Goal: Check status: Check status

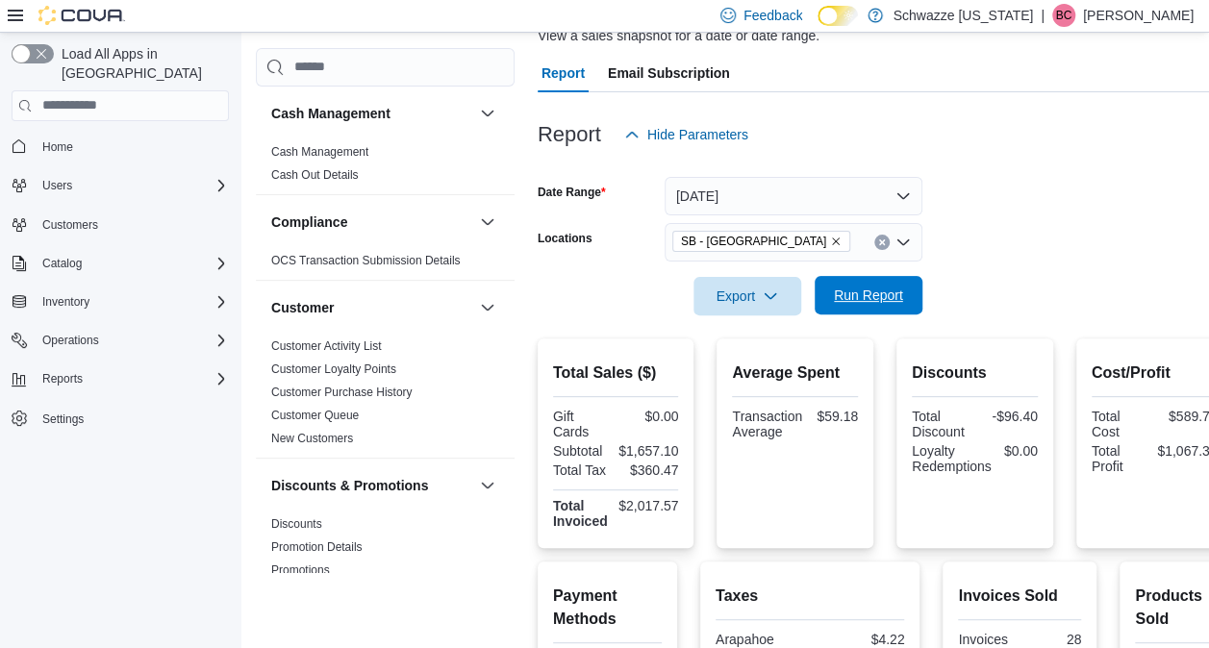
scroll to position [1185, 0]
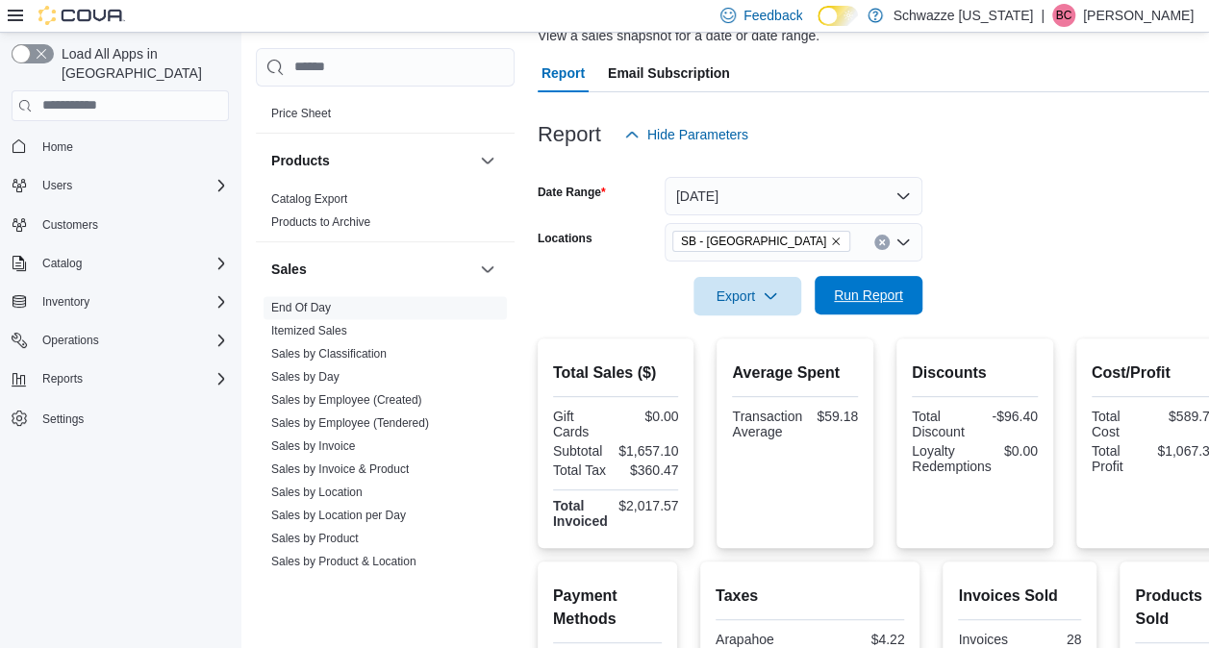
click at [881, 309] on span "Run Report" at bounding box center [868, 295] width 85 height 38
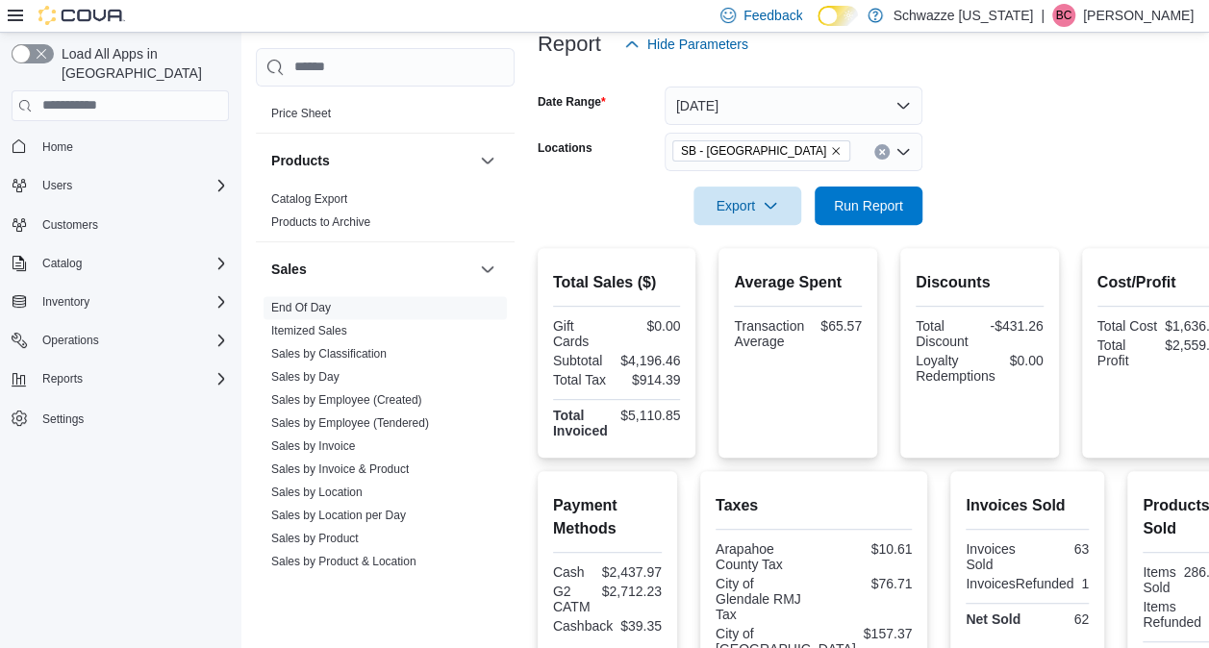
scroll to position [0, 0]
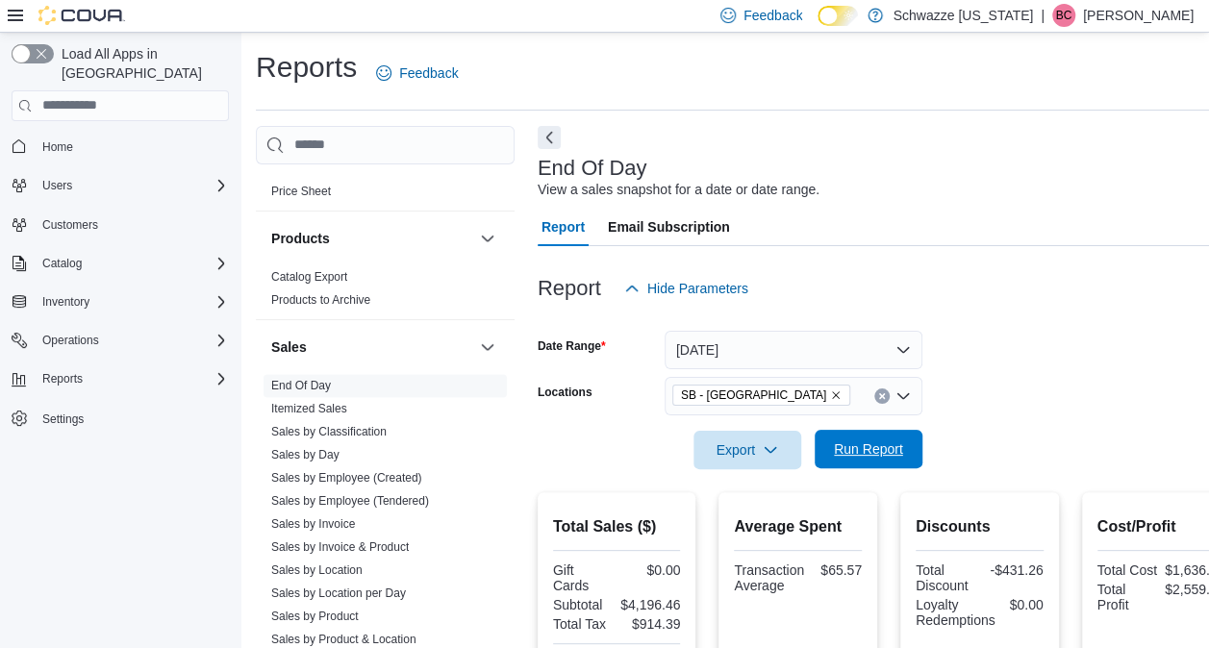
click at [836, 454] on span "Run Report" at bounding box center [868, 448] width 69 height 19
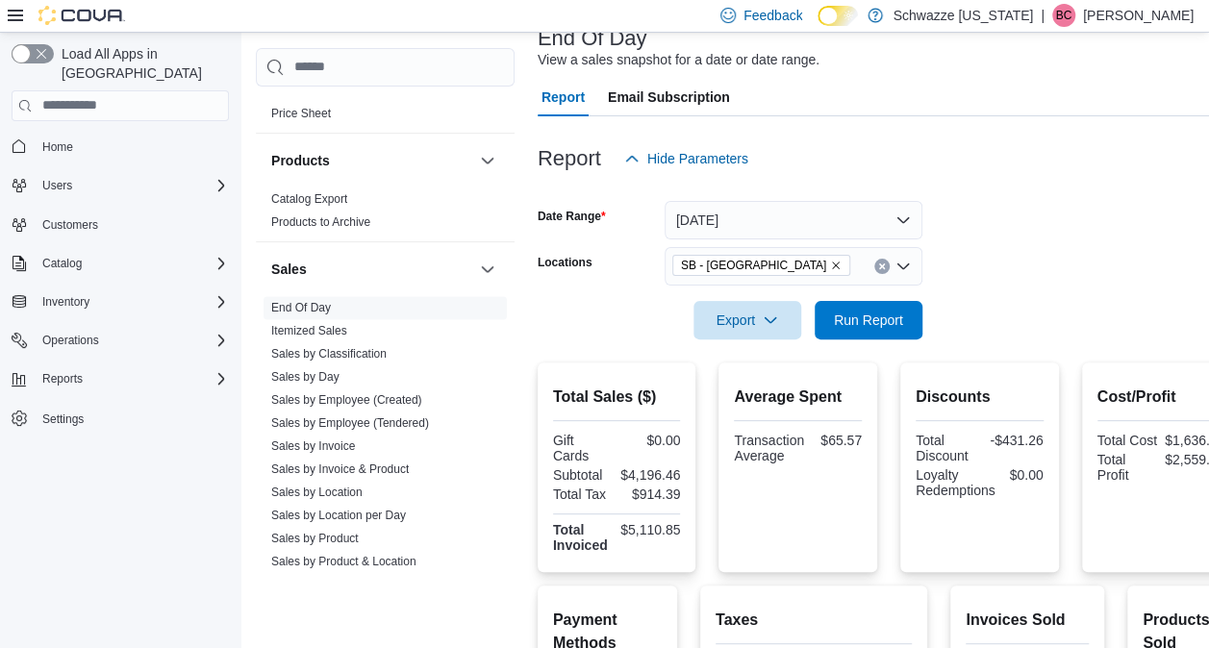
scroll to position [87, 0]
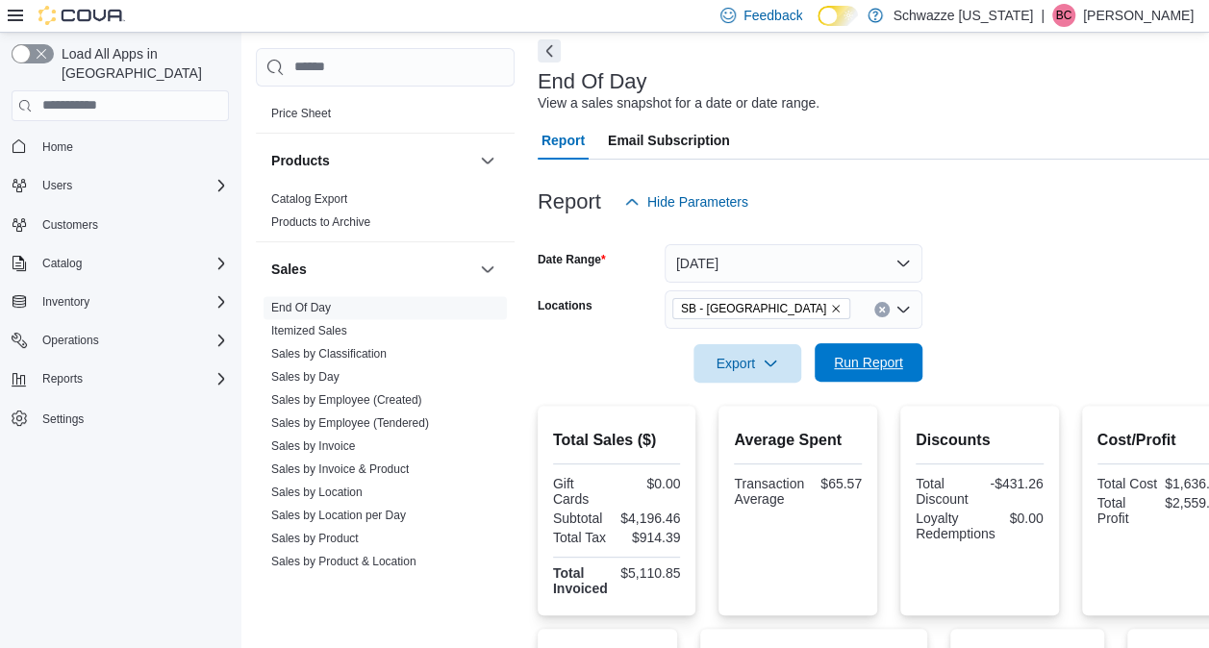
click at [854, 368] on span "Run Report" at bounding box center [868, 362] width 69 height 19
click at [869, 355] on span "Run Report" at bounding box center [868, 362] width 69 height 19
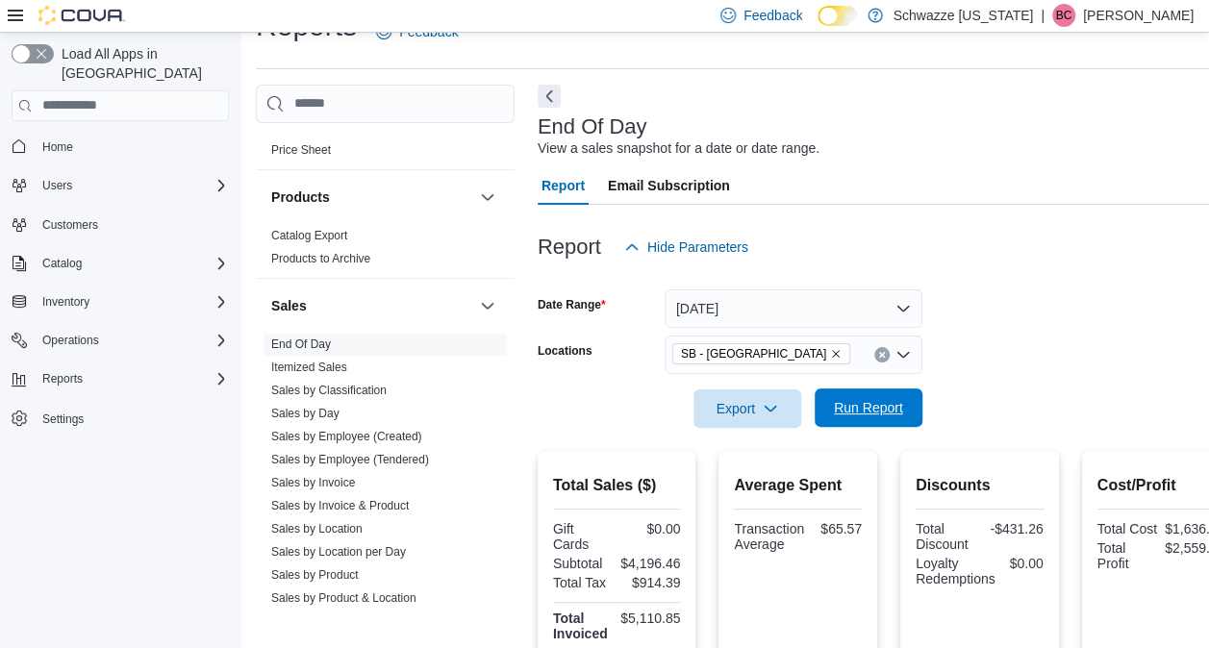
scroll to position [0, 0]
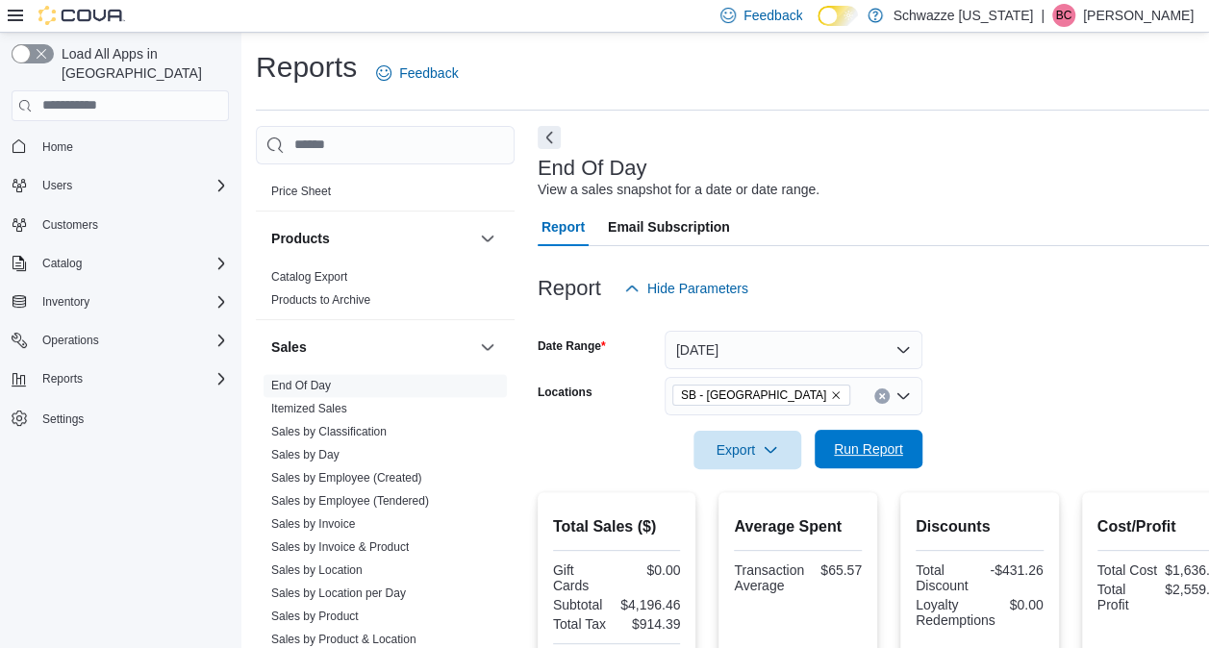
click at [824, 445] on button "Run Report" at bounding box center [868, 449] width 108 height 38
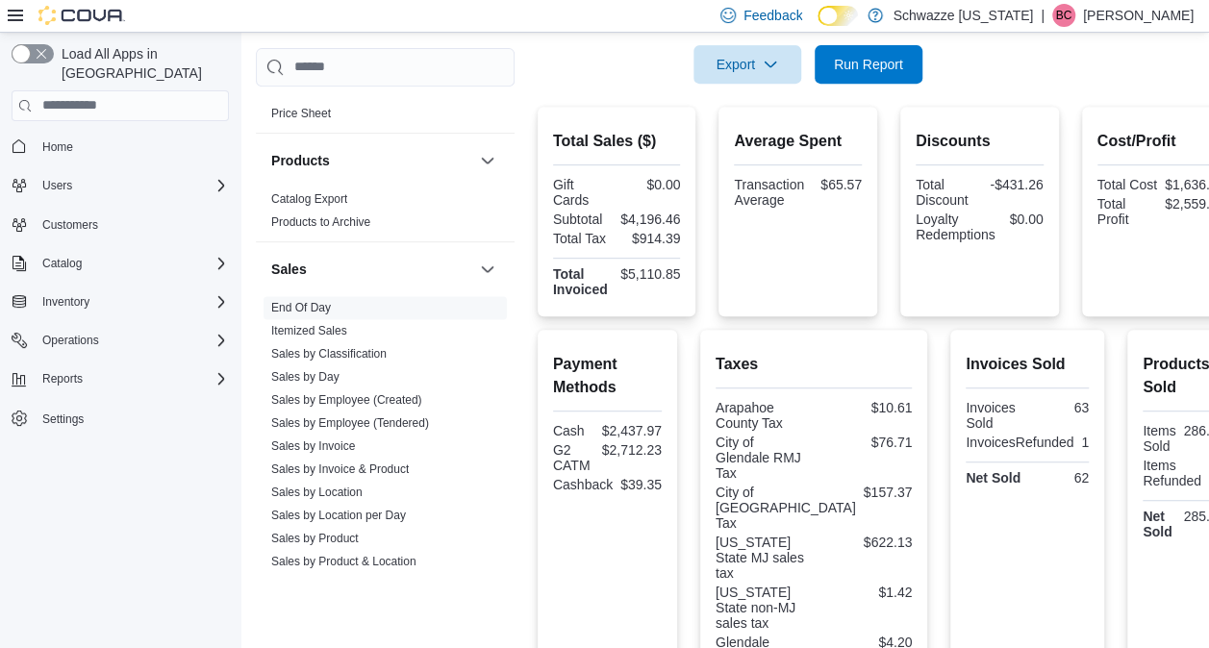
scroll to position [383, 0]
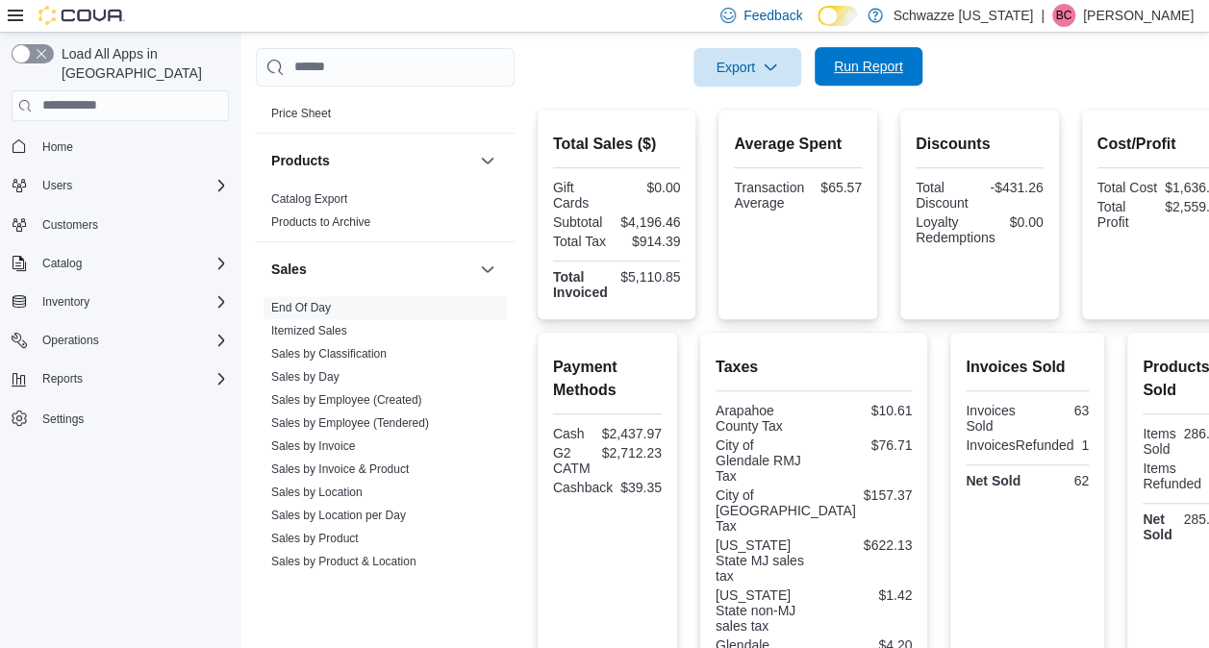
click at [863, 58] on span "Run Report" at bounding box center [868, 66] width 69 height 19
click at [858, 64] on span "Run Report" at bounding box center [868, 66] width 69 height 19
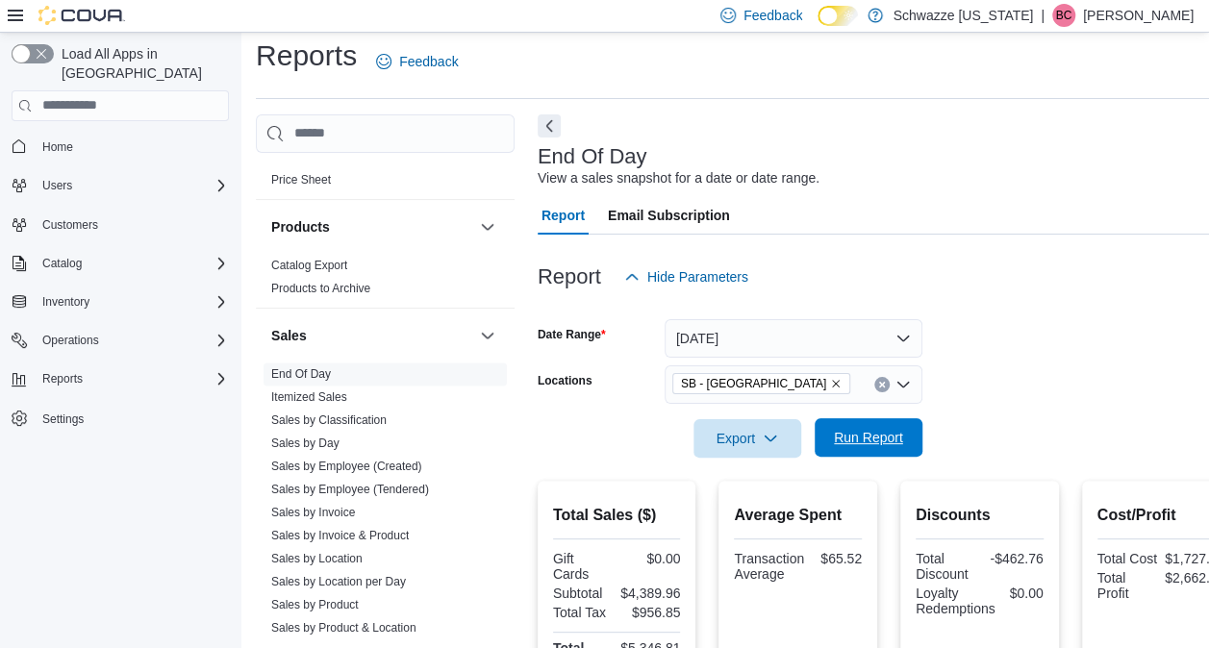
scroll to position [0, 0]
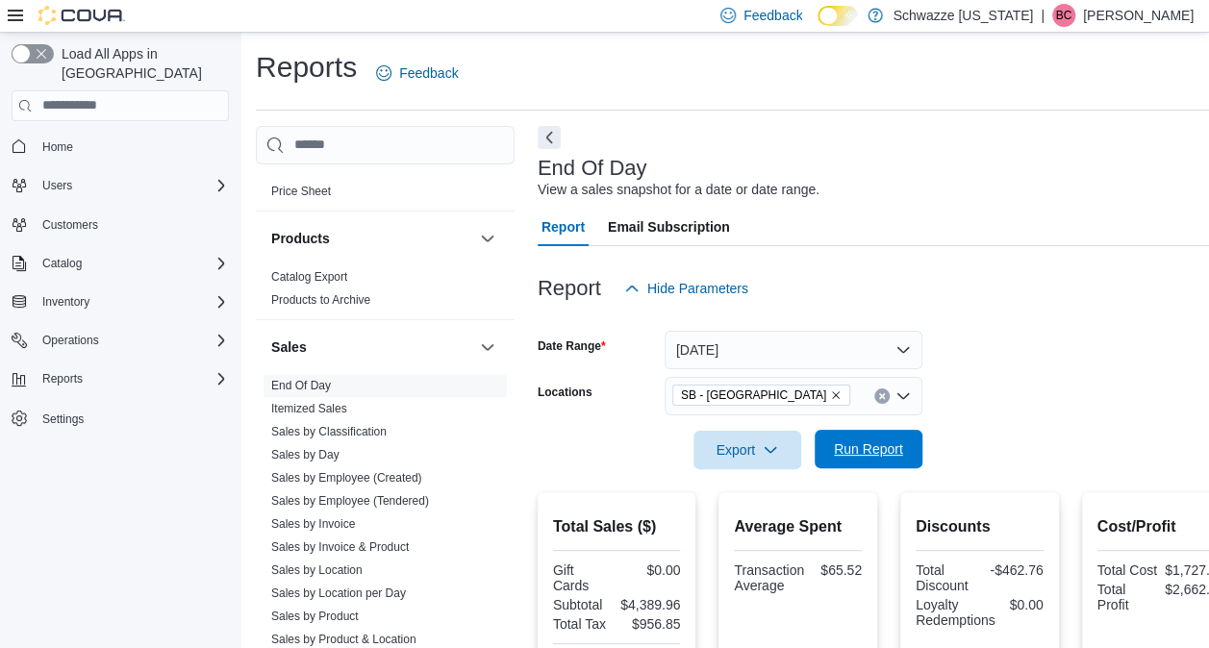
click at [845, 460] on span "Run Report" at bounding box center [868, 449] width 85 height 38
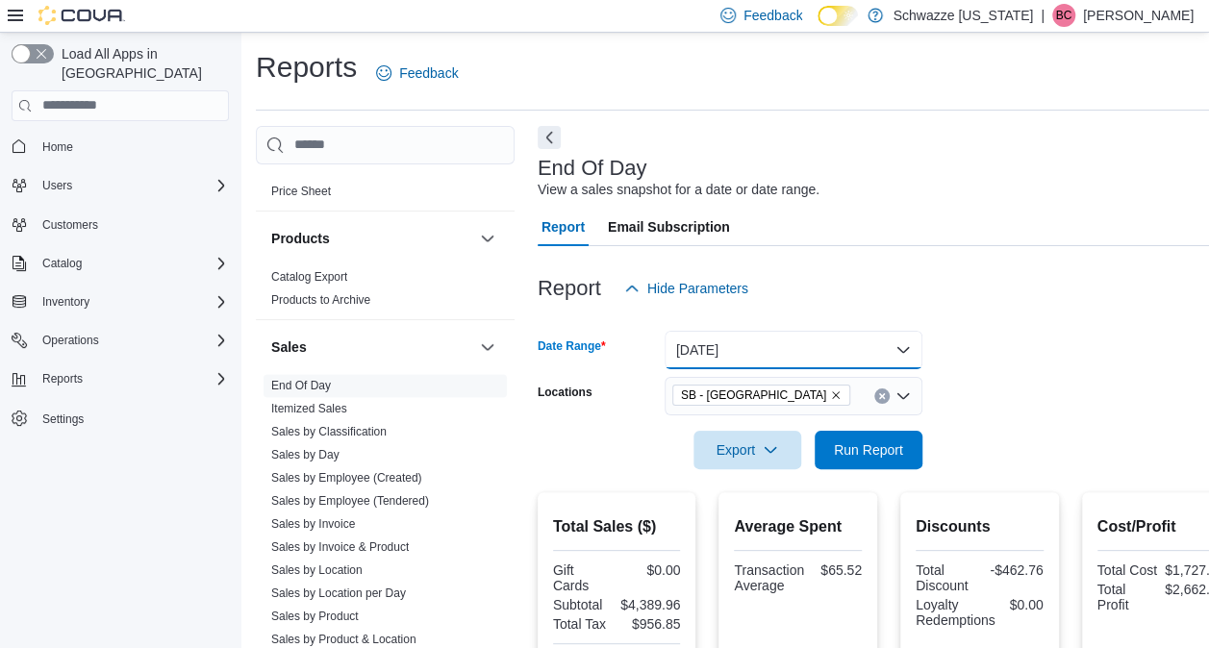
click at [752, 362] on button "[DATE]" at bounding box center [793, 350] width 258 height 38
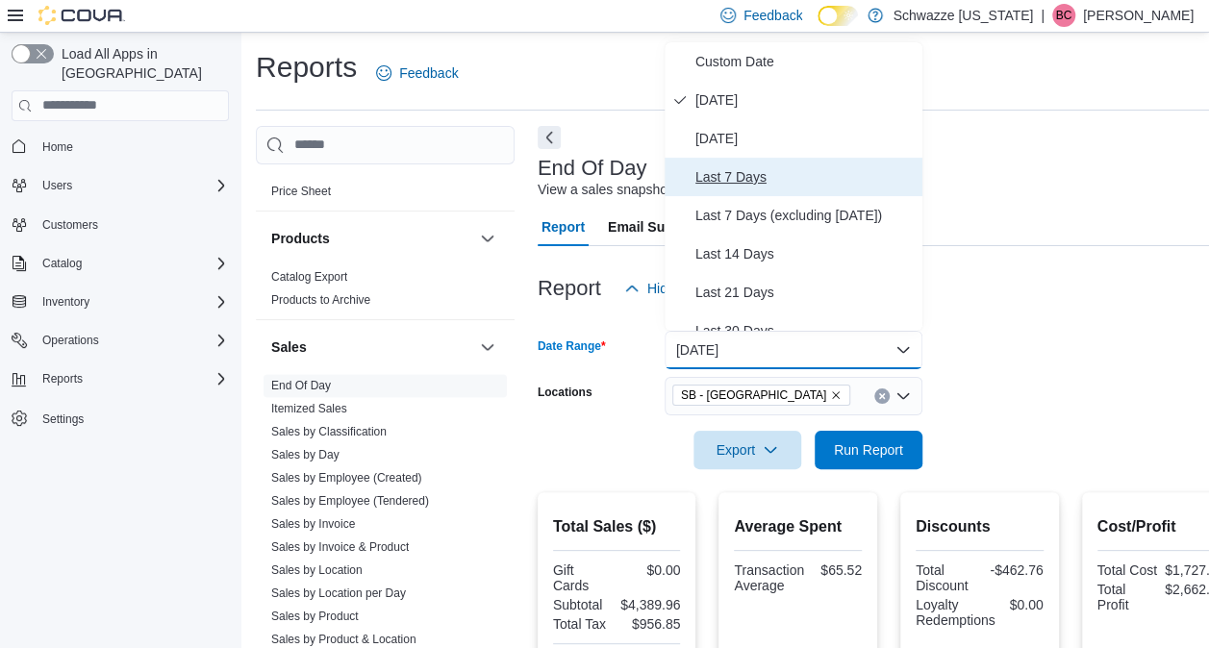
click at [738, 158] on button "Last 7 Days" at bounding box center [793, 177] width 258 height 38
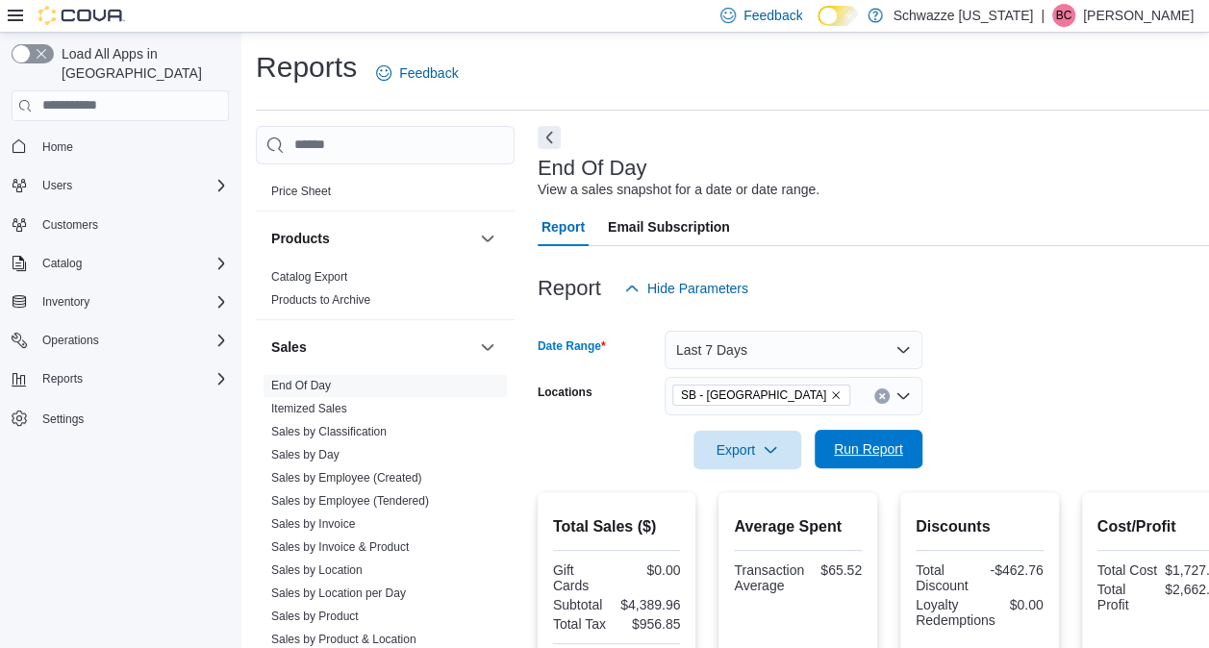
click at [889, 455] on span "Run Report" at bounding box center [868, 448] width 69 height 19
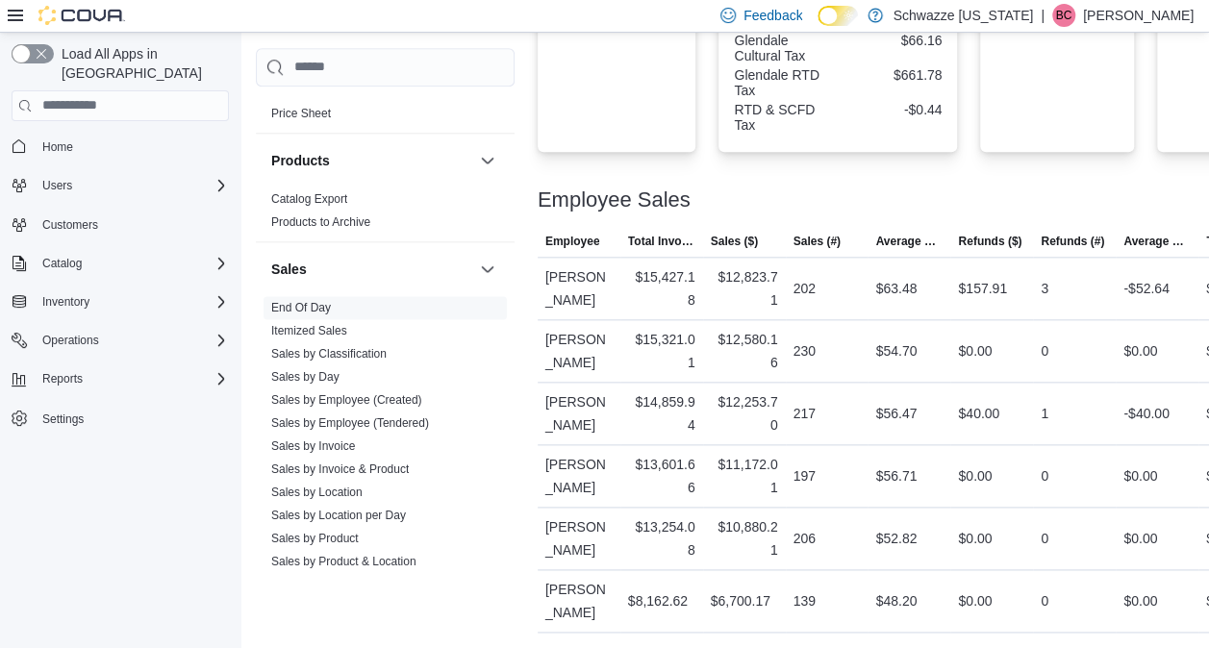
scroll to position [1031, 0]
click at [873, 566] on td "Average Sale $52.82" at bounding box center [908, 538] width 83 height 62
drag, startPoint x: 840, startPoint y: 540, endPoint x: 892, endPoint y: 538, distance: 52.0
click at [892, 538] on div "$52.82" at bounding box center [908, 538] width 83 height 38
drag, startPoint x: 892, startPoint y: 538, endPoint x: 803, endPoint y: 543, distance: 89.5
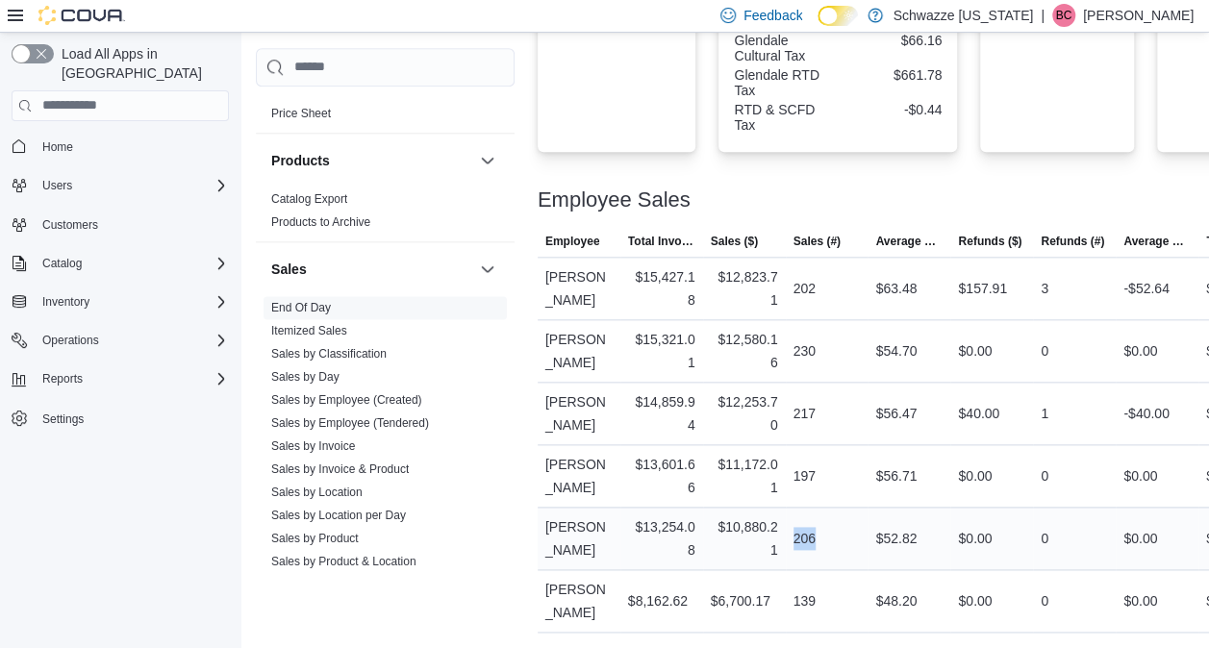
click at [803, 543] on div "206" at bounding box center [827, 538] width 83 height 38
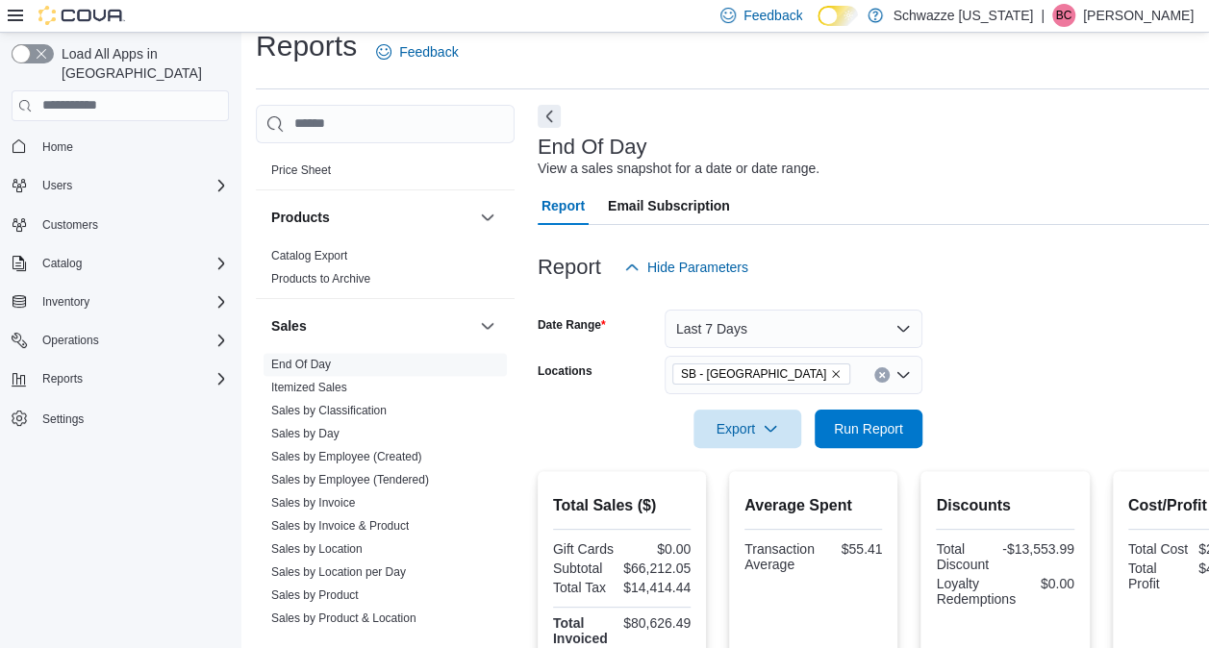
scroll to position [0, 0]
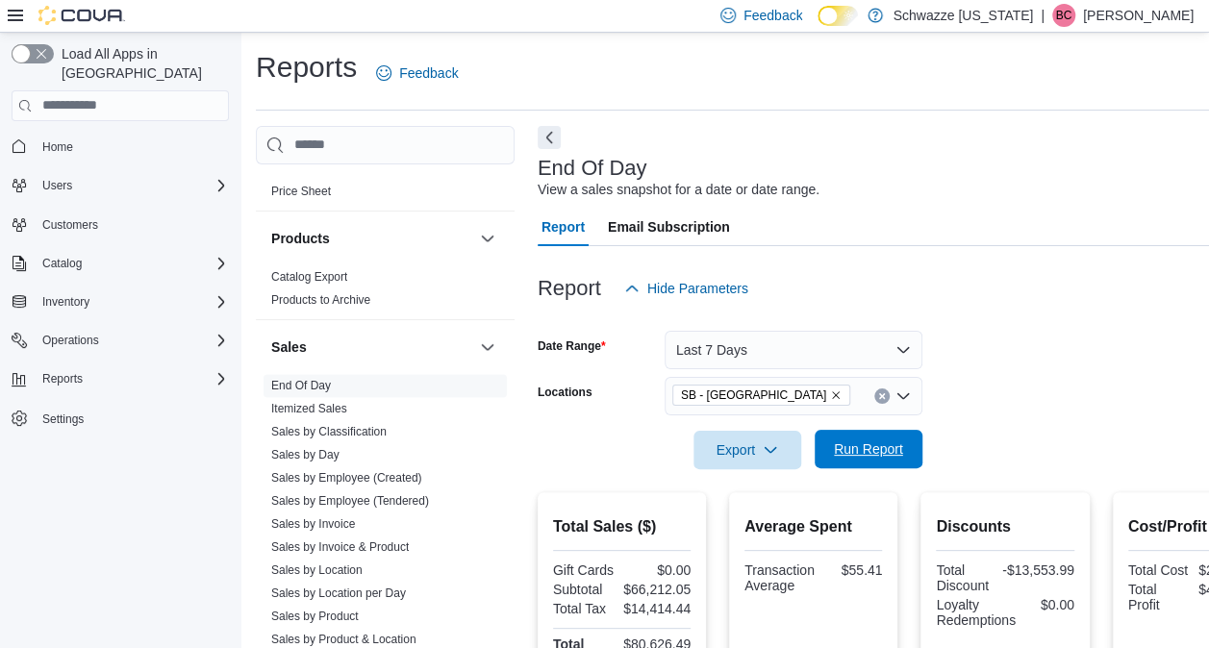
click at [871, 444] on span "Run Report" at bounding box center [868, 448] width 69 height 19
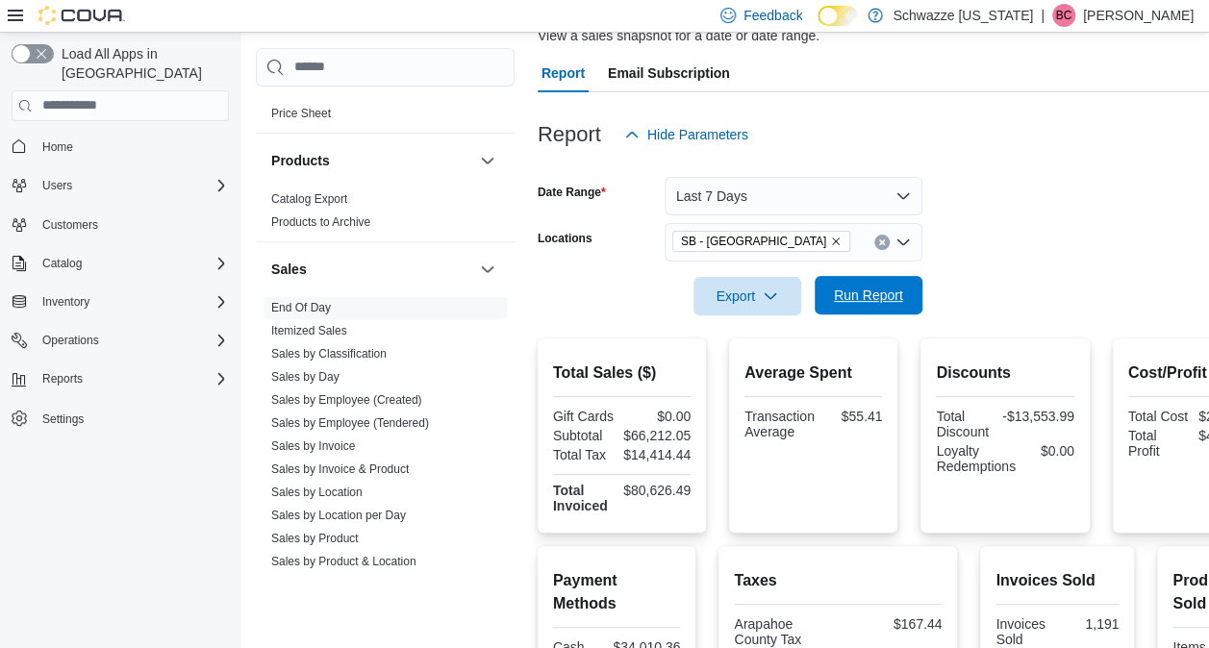
scroll to position [131, 0]
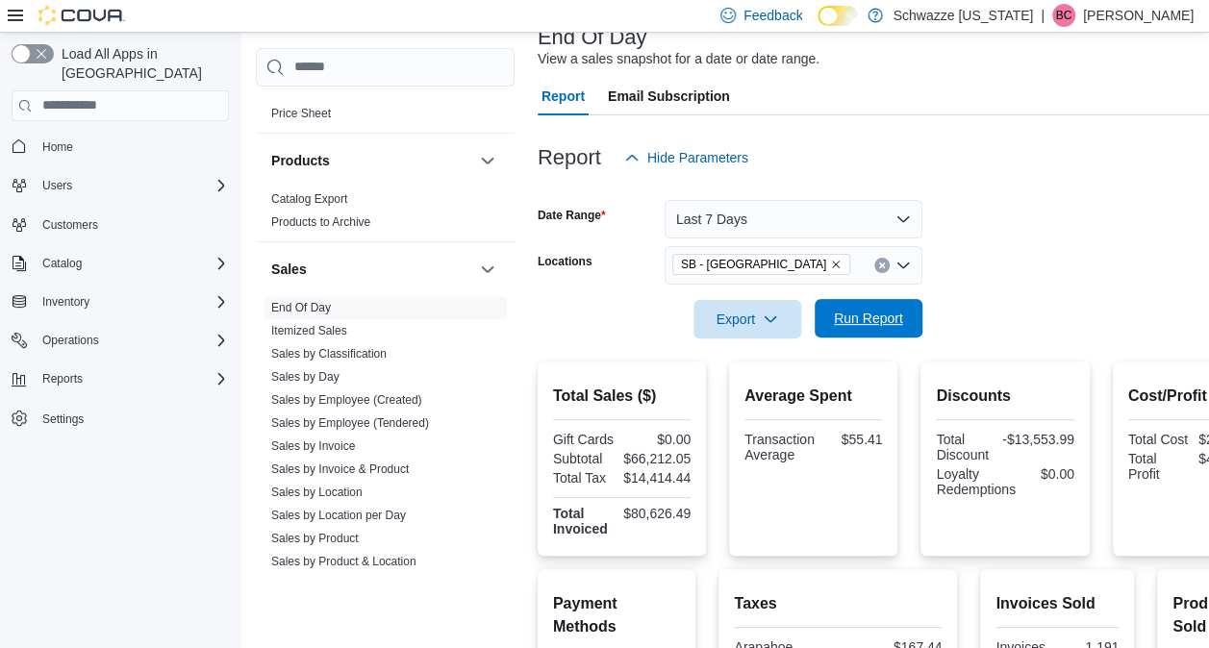
click at [873, 301] on span "Run Report" at bounding box center [868, 318] width 85 height 38
click at [779, 235] on button "Last 7 Days" at bounding box center [793, 219] width 258 height 38
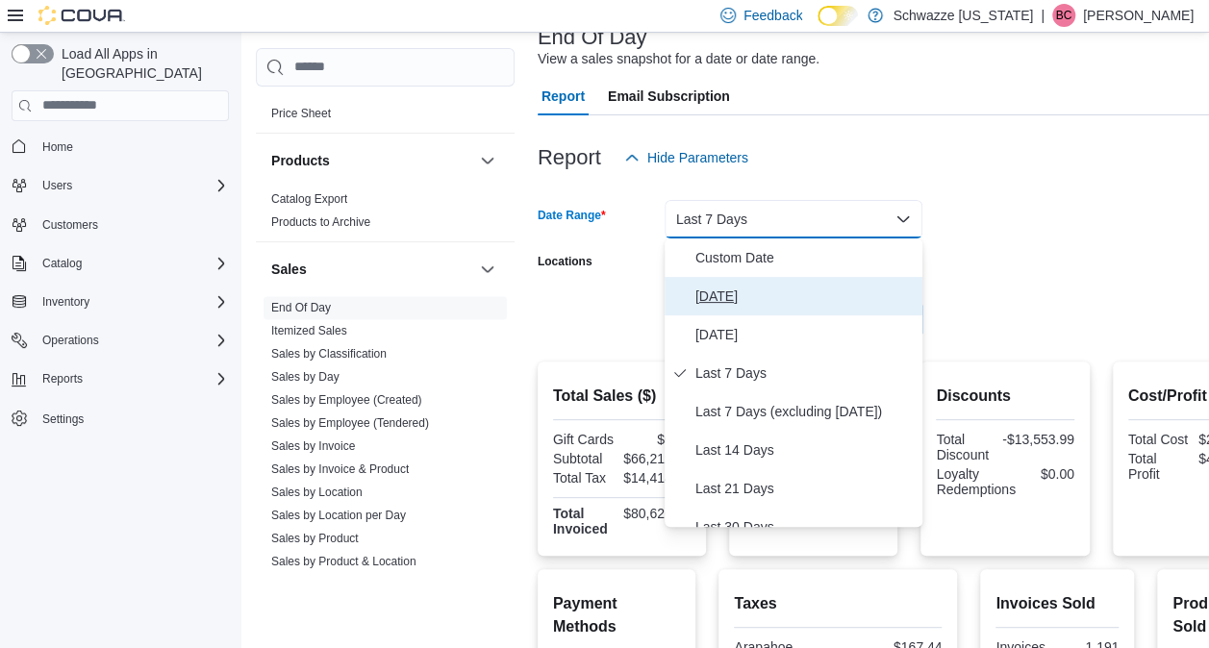
click at [732, 300] on span "[DATE]" at bounding box center [804, 296] width 219 height 23
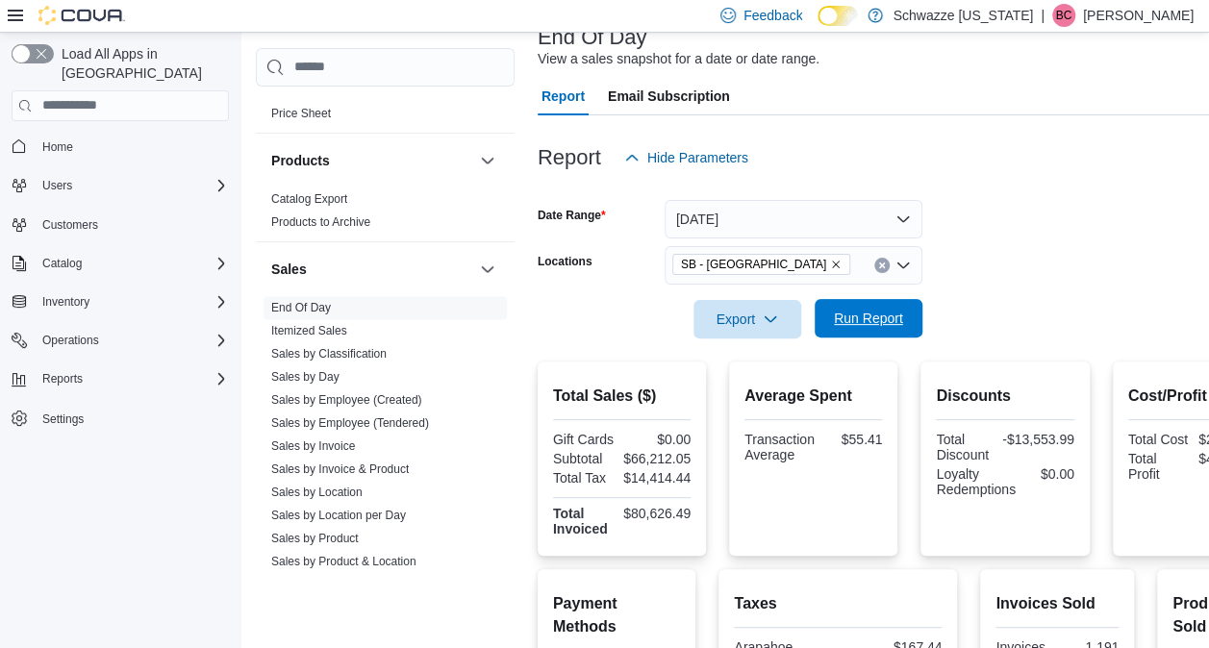
click at [889, 318] on span "Run Report" at bounding box center [868, 318] width 69 height 19
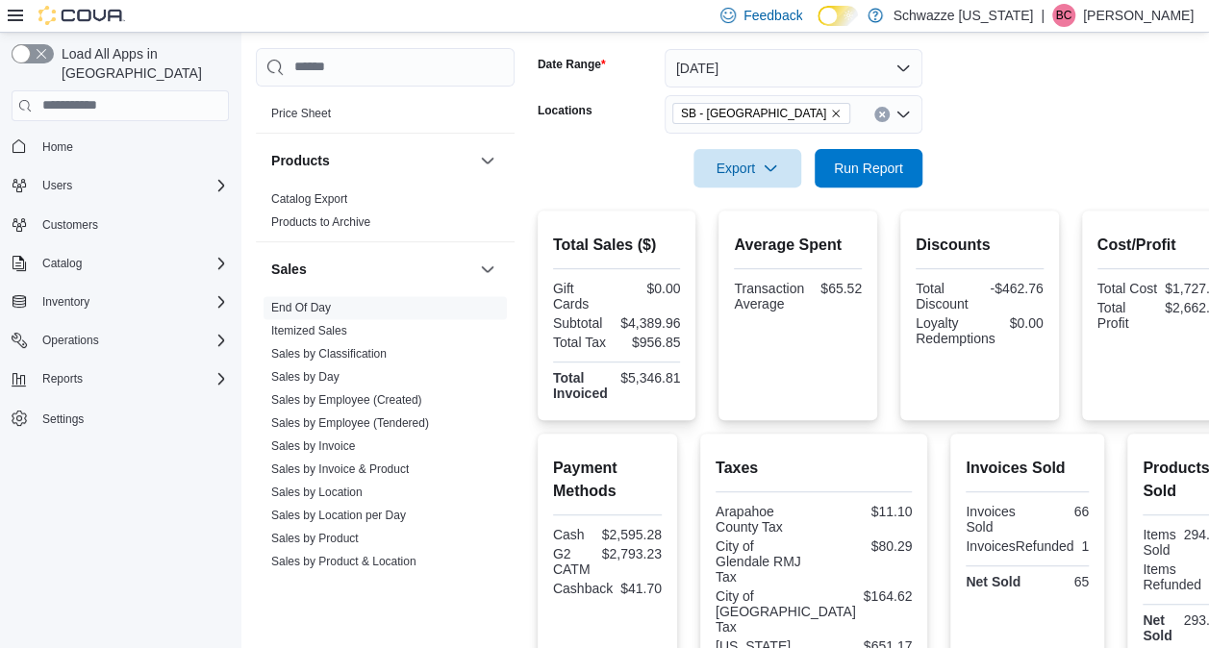
scroll to position [251, 0]
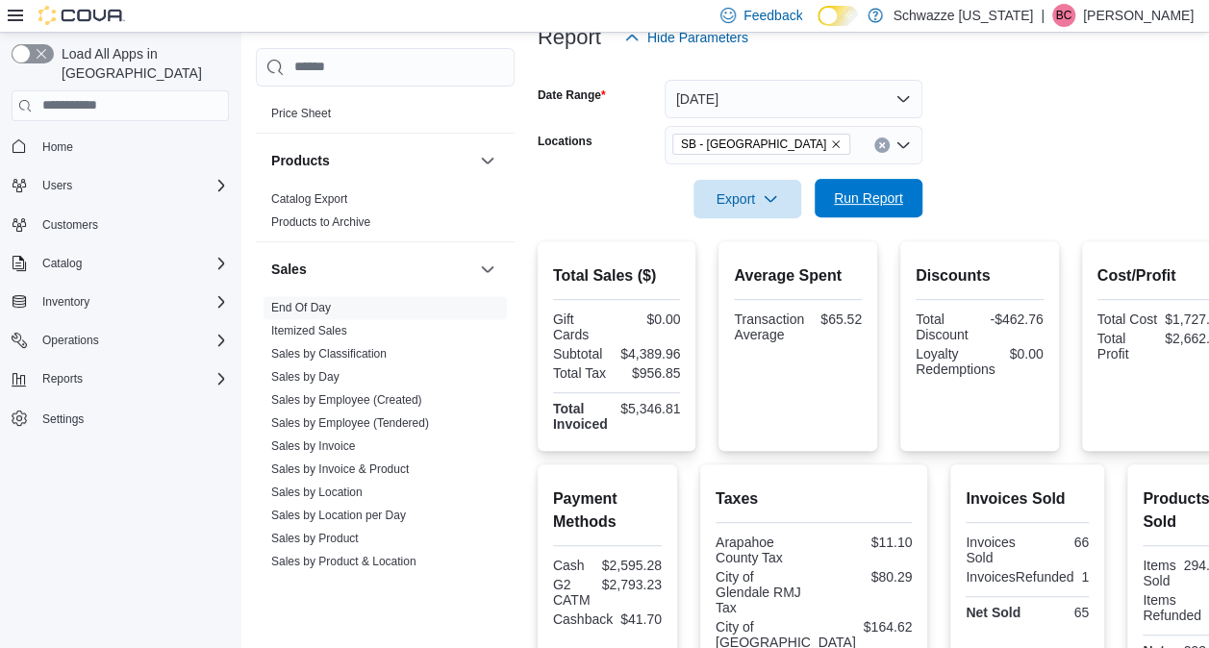
click at [837, 188] on span "Run Report" at bounding box center [868, 198] width 85 height 38
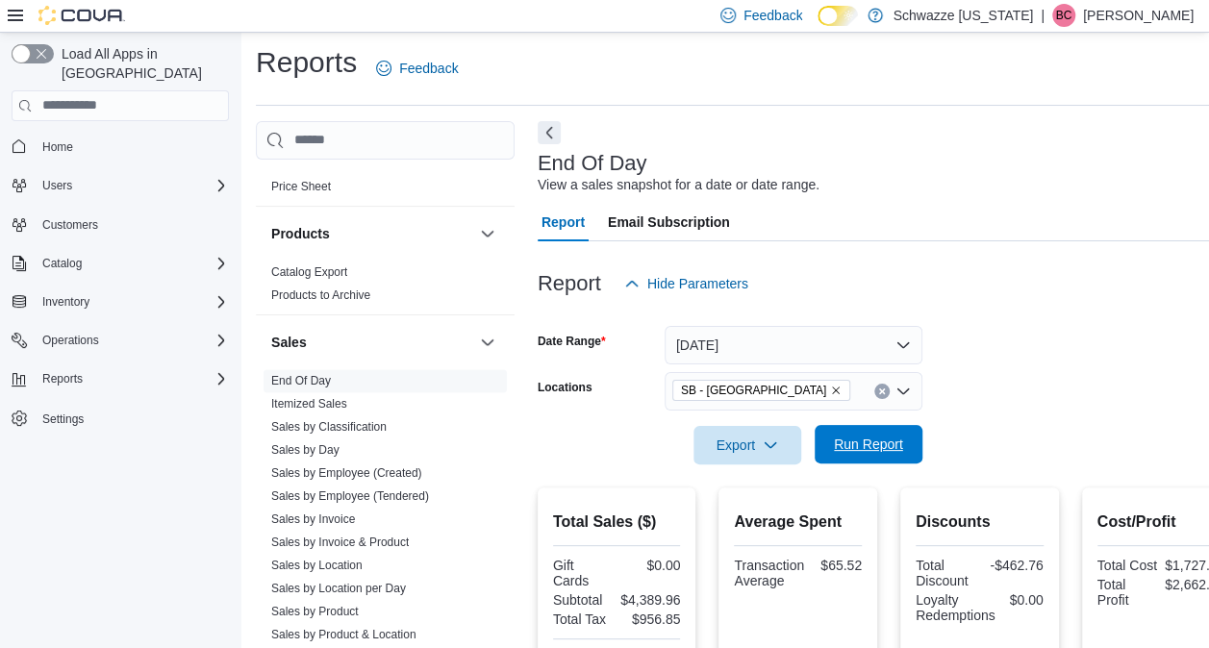
scroll to position [0, 0]
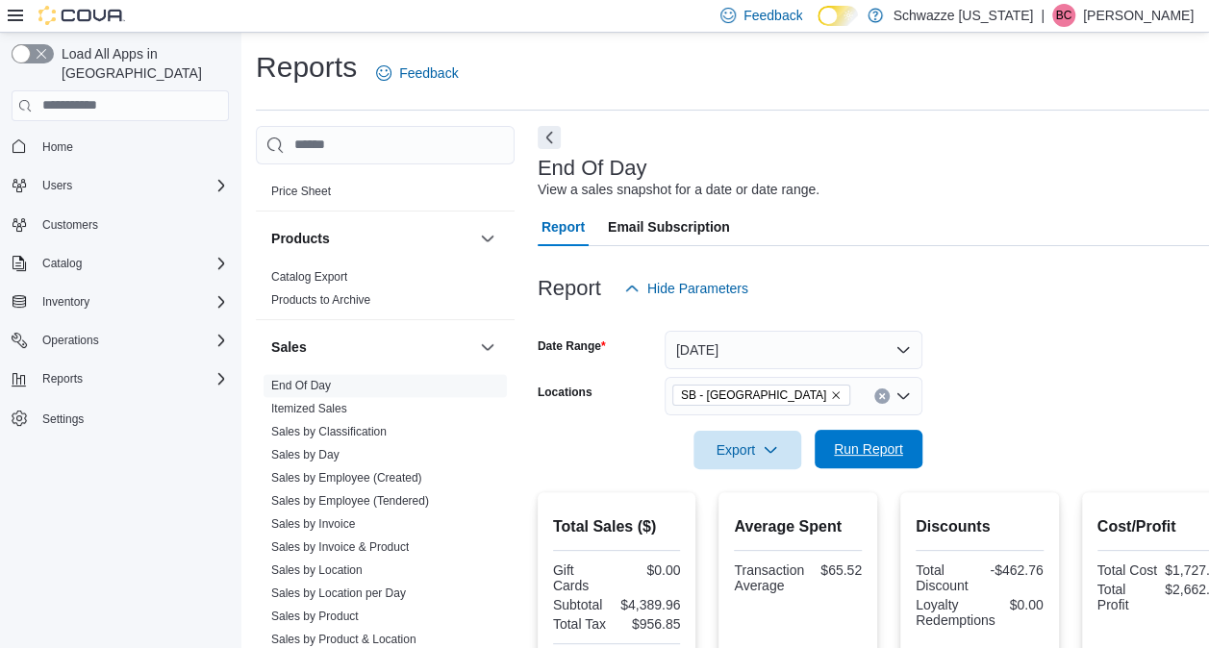
click at [857, 452] on span "Run Report" at bounding box center [868, 448] width 69 height 19
